Goal: Understand process/instructions: Learn how to perform a task or action

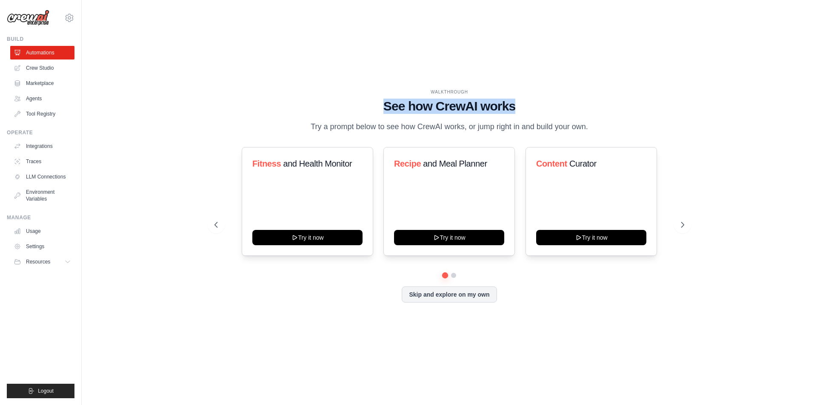
drag, startPoint x: 387, startPoint y: 107, endPoint x: 578, endPoint y: 103, distance: 191.4
click at [578, 103] on h1 "See how CrewAI works" at bounding box center [449, 106] width 470 height 15
drag, startPoint x: 432, startPoint y: 93, endPoint x: 526, endPoint y: 103, distance: 94.5
click at [526, 103] on div "WALKTHROUGH See how [PERSON_NAME] works Try a prompt below to see how [PERSON_N…" at bounding box center [449, 111] width 470 height 44
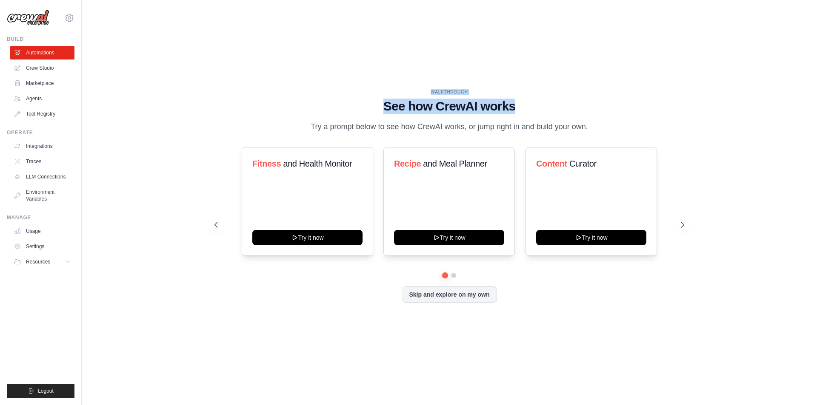
click at [526, 103] on h1 "See how CrewAI works" at bounding box center [449, 106] width 470 height 15
click at [682, 223] on icon at bounding box center [683, 225] width 9 height 9
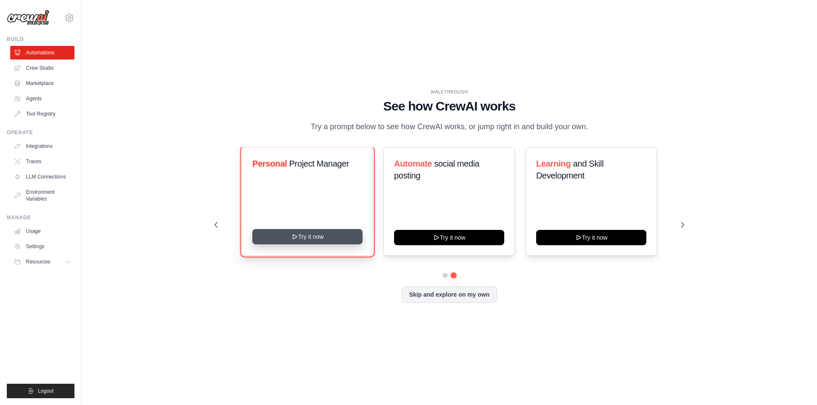
click at [306, 237] on button "Try it now" at bounding box center [307, 236] width 110 height 15
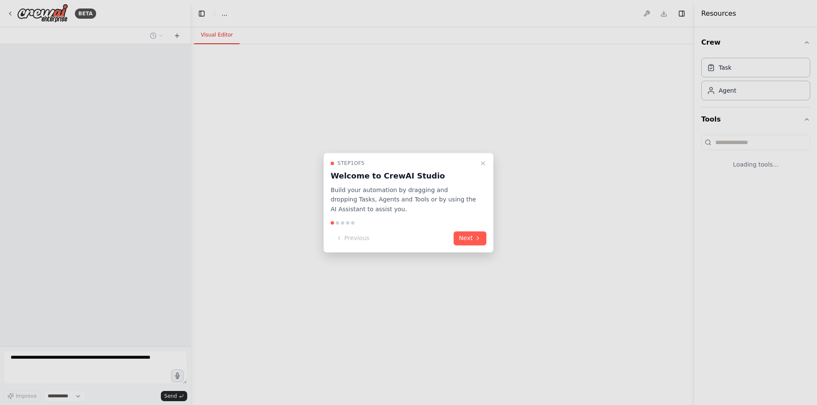
select select "****"
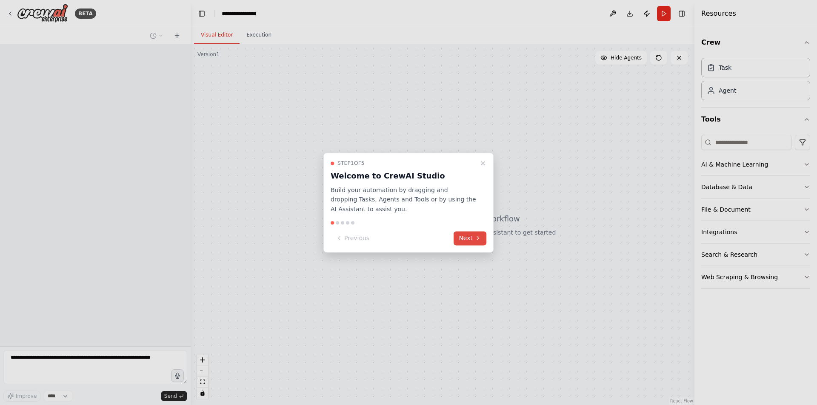
click at [467, 239] on button "Next" at bounding box center [469, 238] width 33 height 14
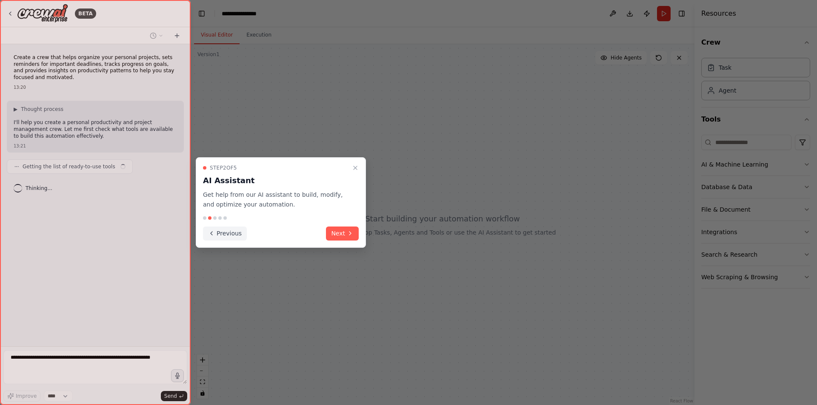
click at [215, 233] on button "Previous" at bounding box center [225, 234] width 44 height 14
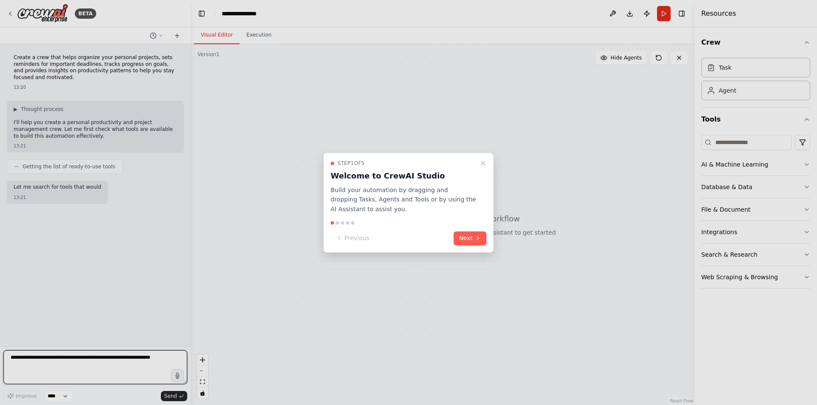
drag, startPoint x: 339, startPoint y: 176, endPoint x: 387, endPoint y: 176, distance: 48.1
click at [387, 176] on h3 "Welcome to CrewAI Studio" at bounding box center [402, 176] width 145 height 12
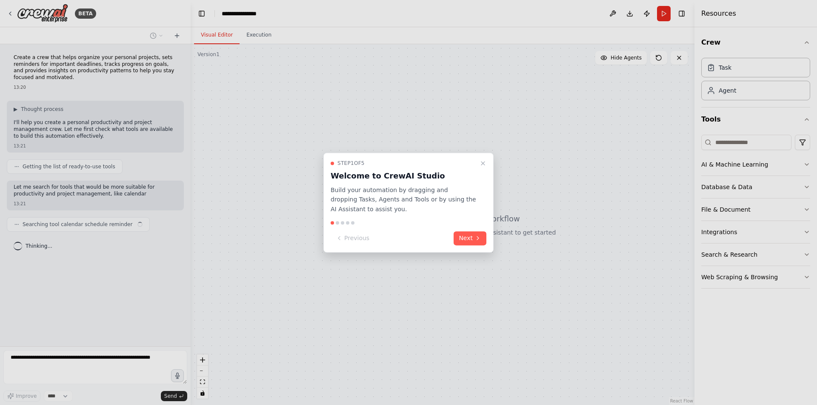
click at [391, 177] on h3 "Welcome to CrewAI Studio" at bounding box center [402, 176] width 145 height 12
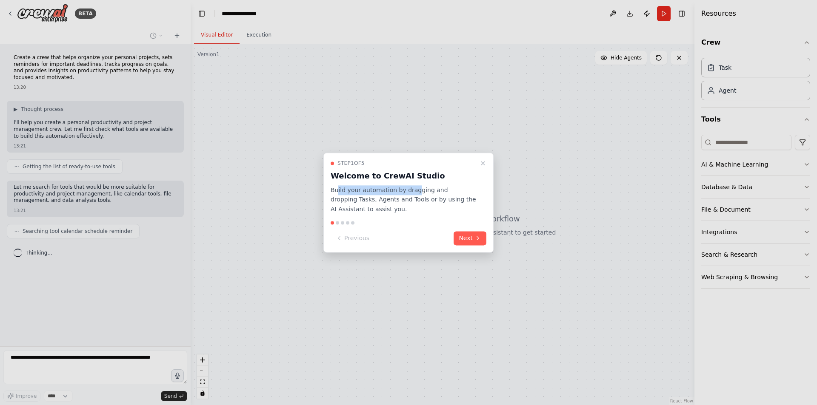
drag, startPoint x: 337, startPoint y: 189, endPoint x: 411, endPoint y: 194, distance: 73.8
click at [411, 194] on p "Build your automation by dragging and dropping Tasks, Agents and Tools or by us…" at bounding box center [402, 199] width 145 height 29
click at [472, 239] on button "Next" at bounding box center [469, 238] width 33 height 14
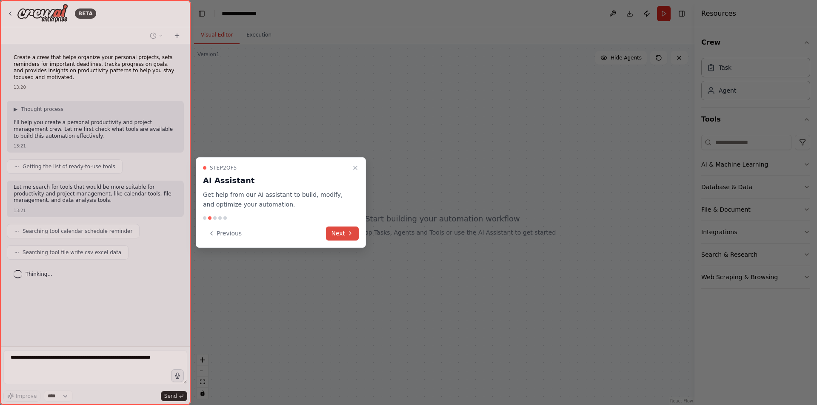
click at [336, 232] on button "Next" at bounding box center [342, 234] width 33 height 14
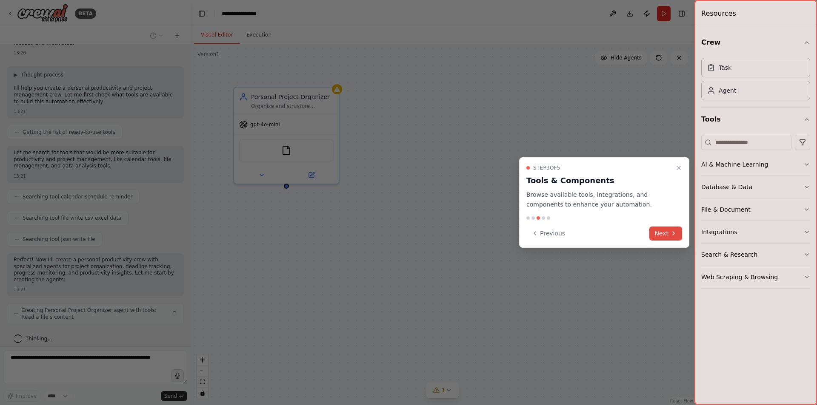
scroll to position [41, 0]
click at [658, 231] on button "Next" at bounding box center [665, 234] width 33 height 14
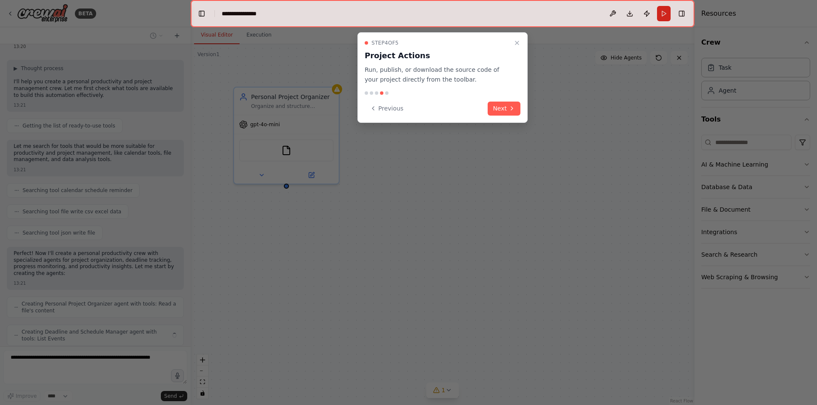
scroll to position [69, 0]
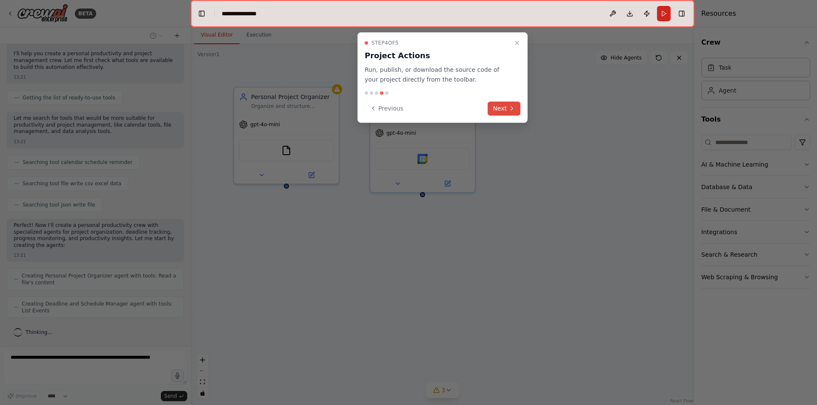
click at [496, 110] on button "Next" at bounding box center [503, 109] width 33 height 14
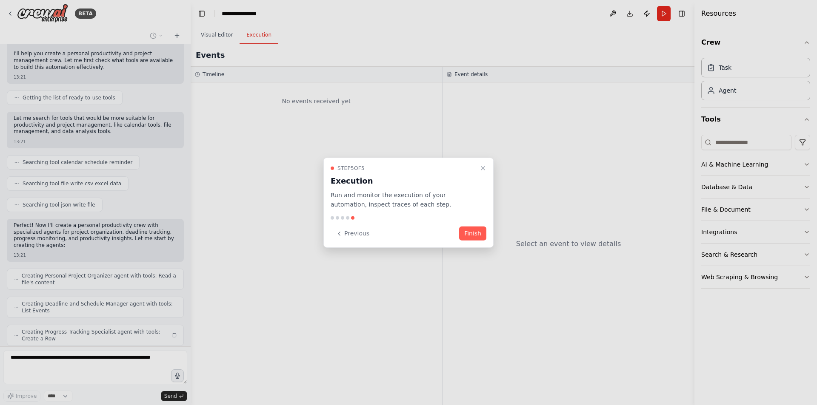
scroll to position [97, 0]
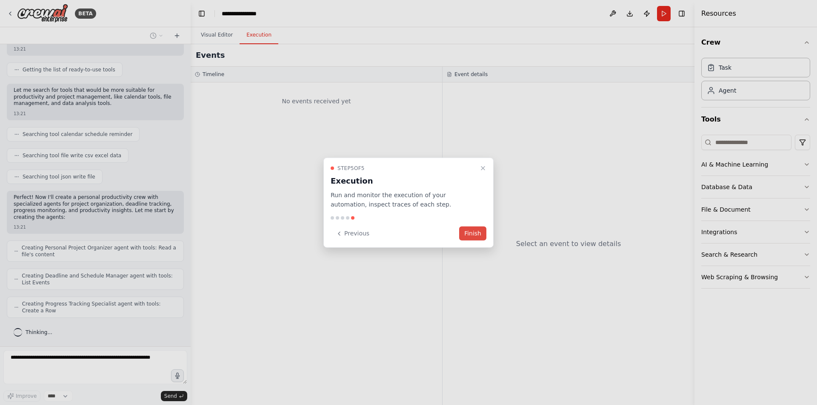
click at [466, 231] on button "Finish" at bounding box center [472, 234] width 27 height 14
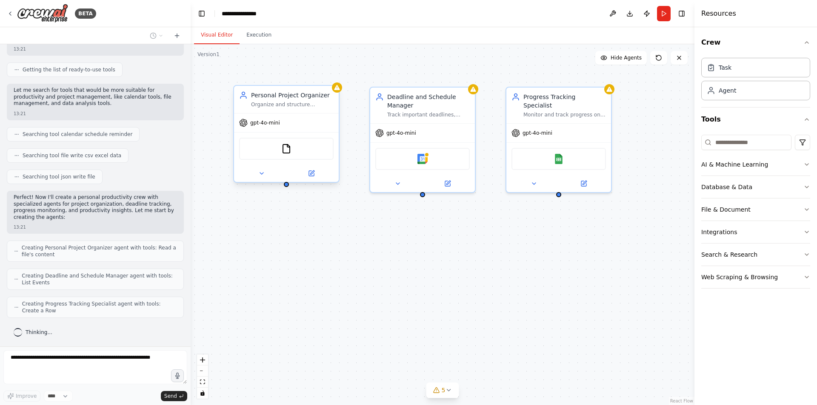
drag, startPoint x: 276, startPoint y: 103, endPoint x: 273, endPoint y: 116, distance: 12.8
click at [273, 108] on div "Organize and structure personal projects by categorizing them, breaking down co…" at bounding box center [292, 104] width 83 height 7
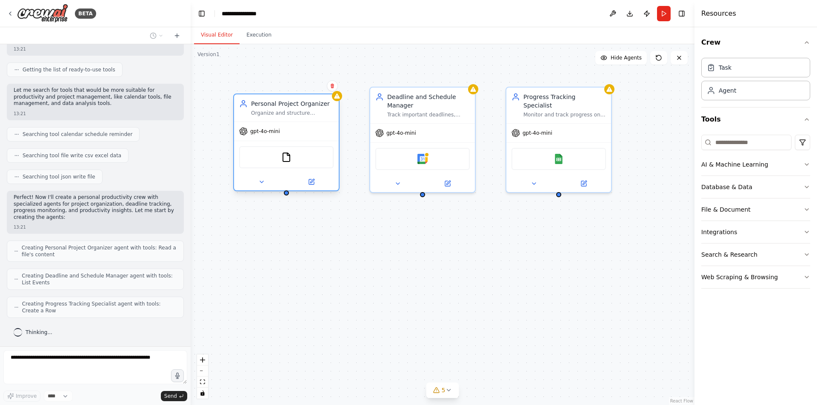
click at [278, 117] on div "Personal Project Organizer Organize and structure personal projects by categori…" at bounding box center [286, 107] width 105 height 27
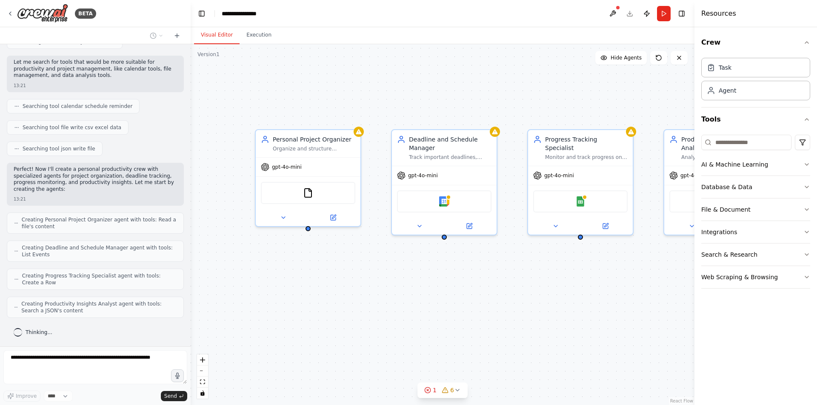
drag, startPoint x: 287, startPoint y: 189, endPoint x: 310, endPoint y: 232, distance: 49.1
click at [310, 232] on div "Personal Project Organizer Organize and structure personal projects by categori…" at bounding box center [443, 224] width 504 height 361
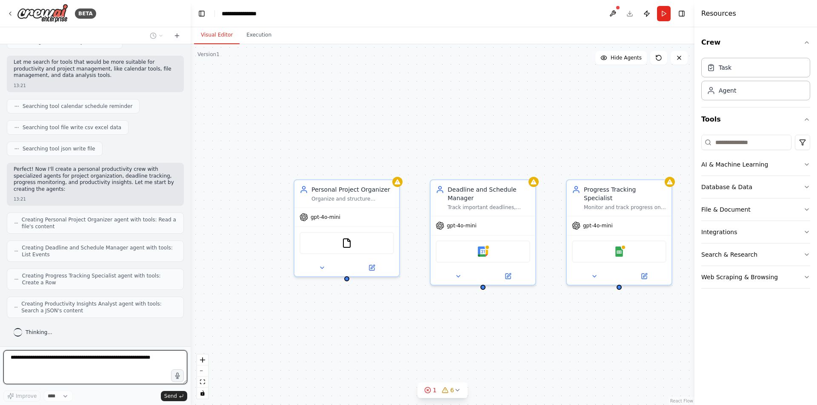
drag, startPoint x: 310, startPoint y: 231, endPoint x: 347, endPoint y: 279, distance: 59.7
click at [347, 279] on div "Personal Project Organizer Organize and structure personal projects by categori…" at bounding box center [443, 224] width 504 height 361
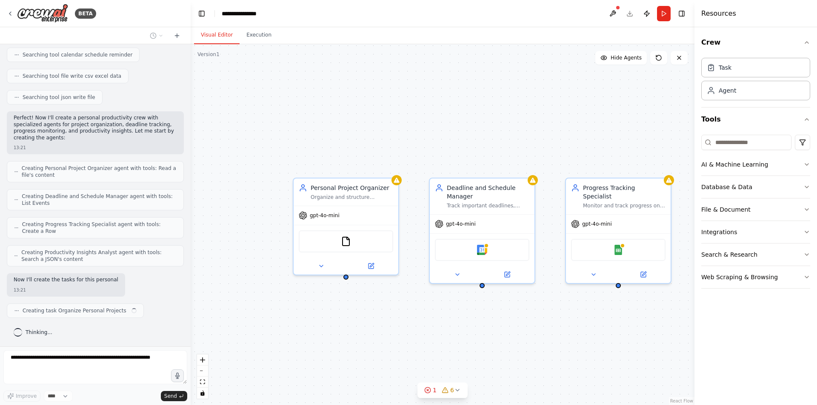
scroll to position [177, 0]
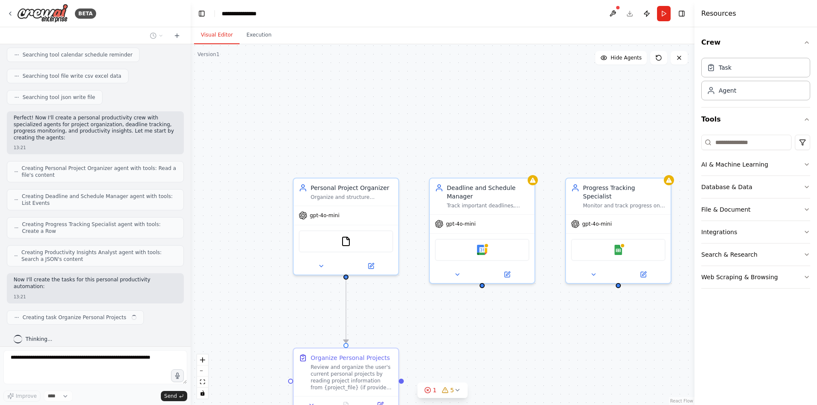
click at [347, 279] on div ".deletable-edge-delete-btn { width: 20px; height: 20px; border: 0px solid #ffff…" at bounding box center [443, 224] width 504 height 361
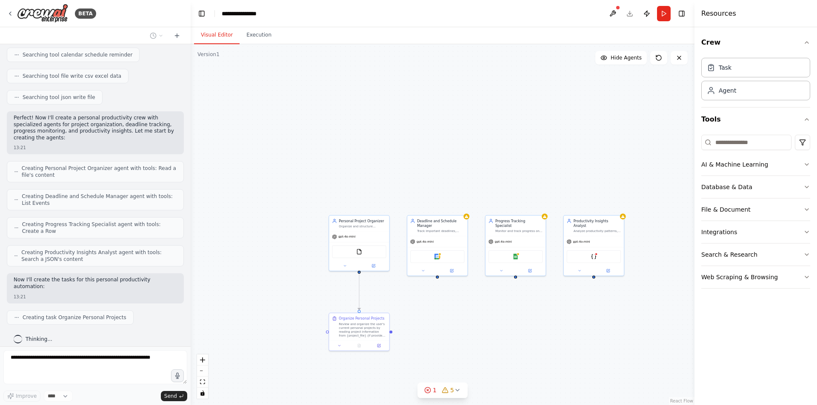
click at [248, 301] on div ".deletable-edge-delete-btn { width: 20px; height: 20px; border: 0px solid #ffff…" at bounding box center [443, 224] width 504 height 361
click at [346, 323] on div "Review and organize the user's current personal projects by reading project inf…" at bounding box center [362, 329] width 47 height 16
click at [352, 226] on div "Organize and structure personal projects by categorizing them, breaking down co…" at bounding box center [362, 226] width 47 height 4
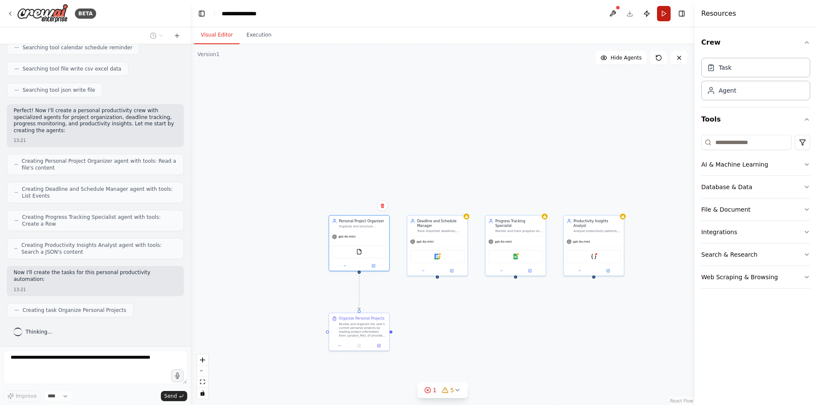
click at [666, 13] on button "Run" at bounding box center [664, 13] width 14 height 15
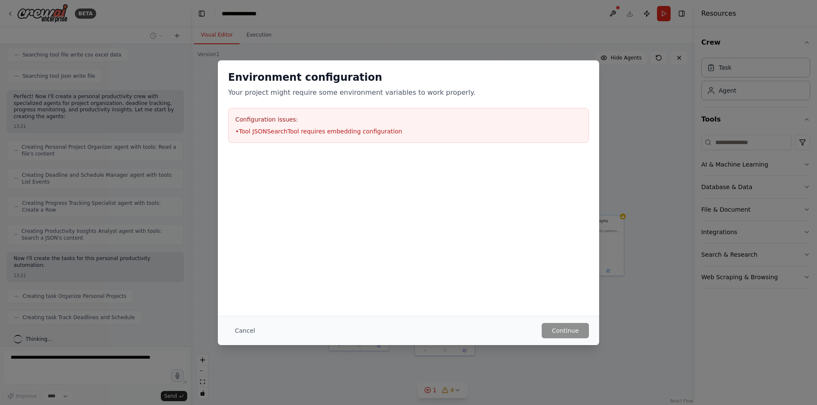
click at [288, 39] on div "Environment configuration Your project might require some environment variables…" at bounding box center [408, 202] width 817 height 405
